Goal: Check status: Check status

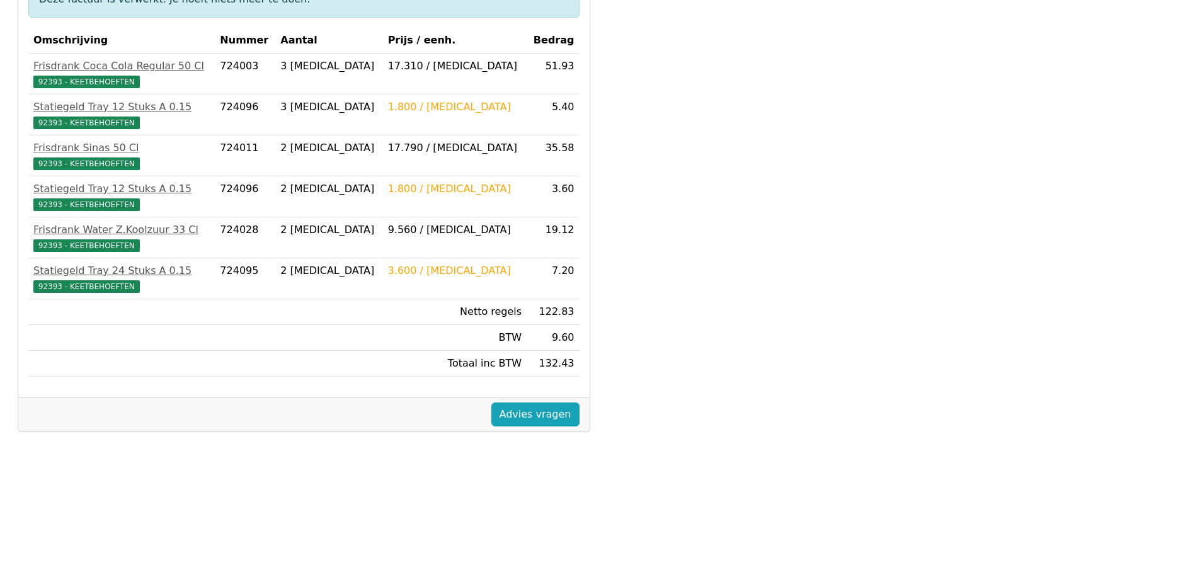
scroll to position [252, 0]
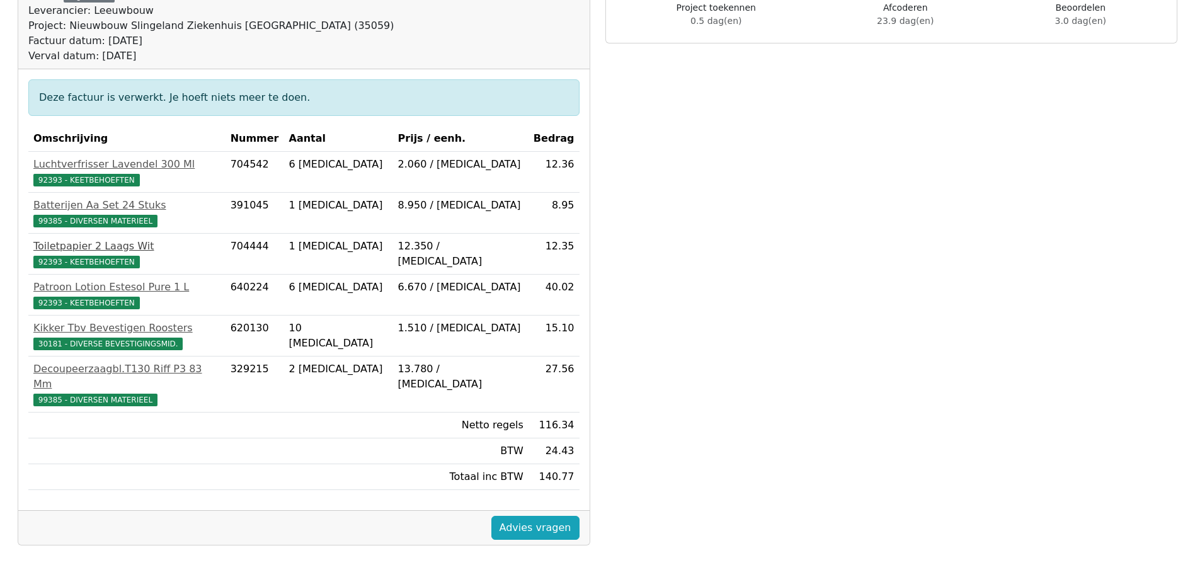
scroll to position [315, 0]
